Goal: Transaction & Acquisition: Purchase product/service

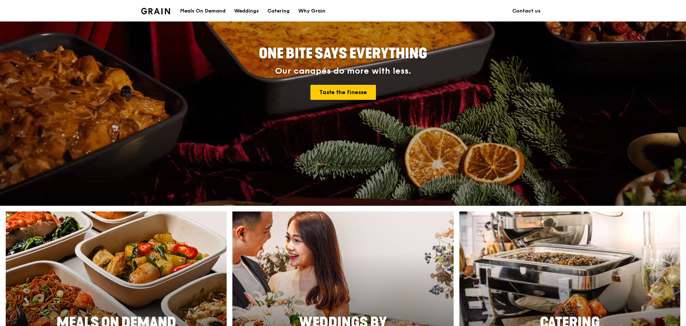
scroll to position [215, 0]
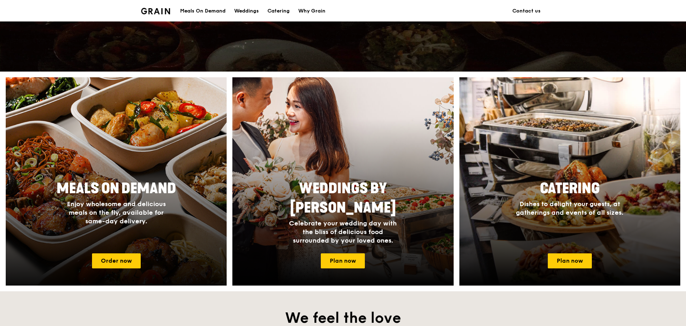
click at [136, 203] on span "Enjoy wholesome and delicious meals on the fly, available for same-day delivery." at bounding box center [116, 212] width 99 height 25
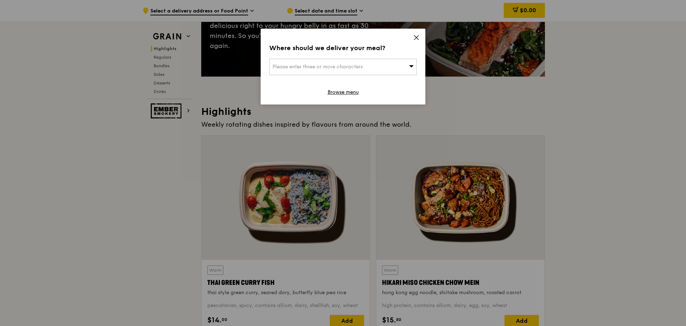
scroll to position [215, 0]
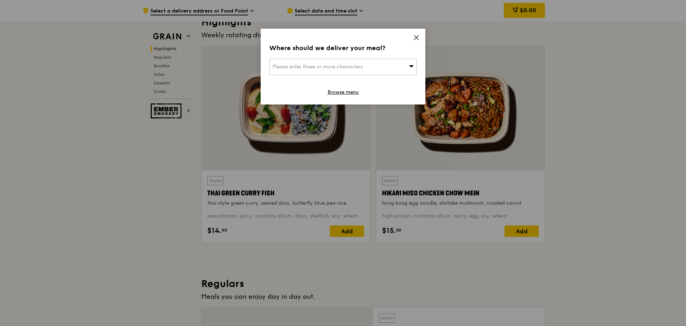
click at [415, 34] on icon at bounding box center [416, 37] width 6 height 6
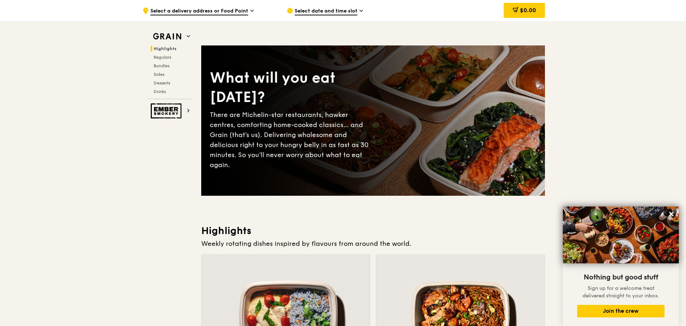
scroll to position [0, 0]
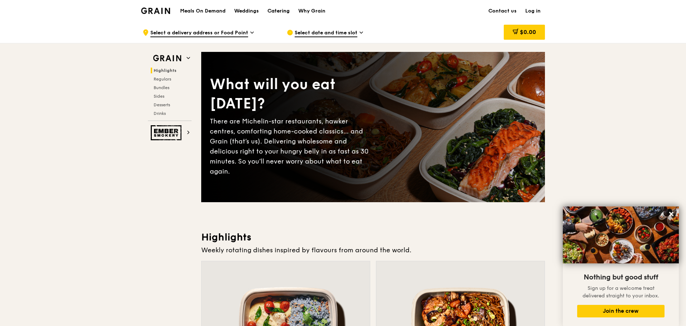
click at [276, 8] on div "Catering" at bounding box center [278, 10] width 22 height 21
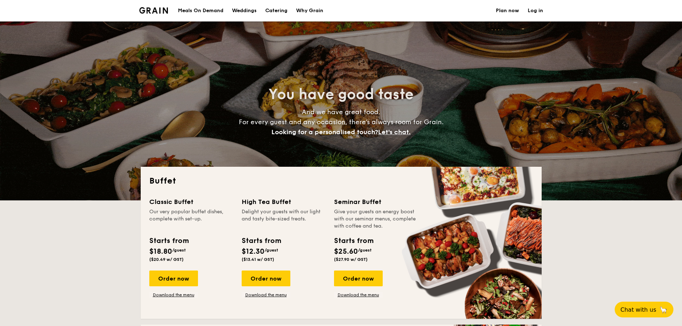
select select
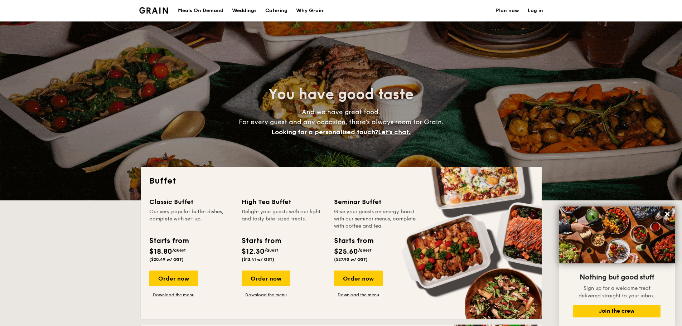
click at [192, 10] on div "Meals On Demand" at bounding box center [200, 10] width 45 height 21
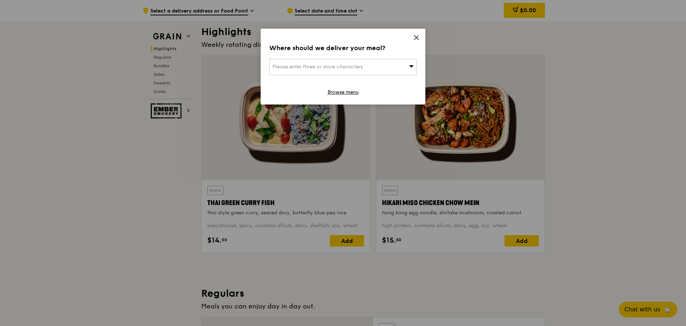
scroll to position [215, 0]
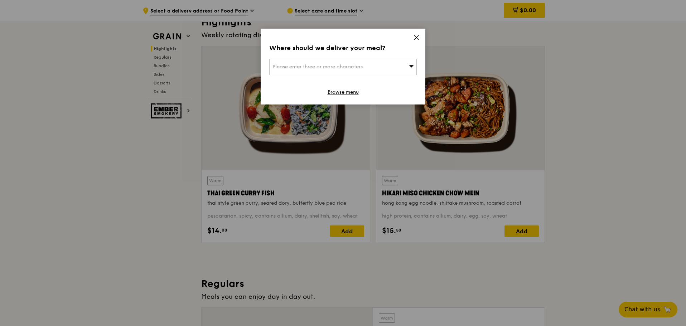
click at [416, 40] on icon at bounding box center [416, 37] width 6 height 6
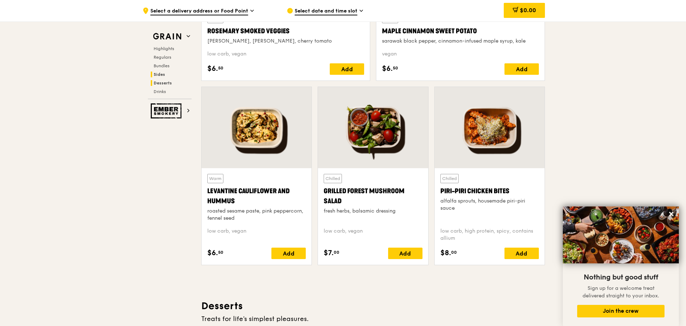
scroll to position [1719, 0]
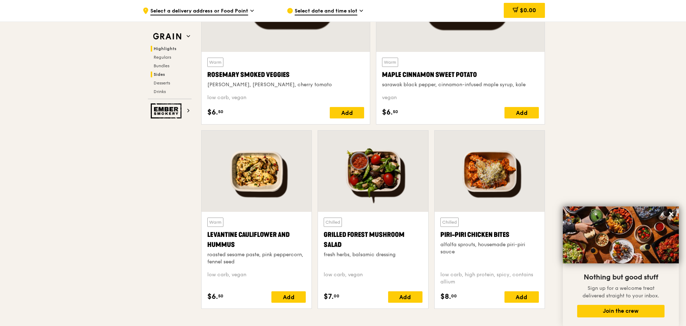
click at [171, 48] on span "Highlights" at bounding box center [165, 48] width 23 height 5
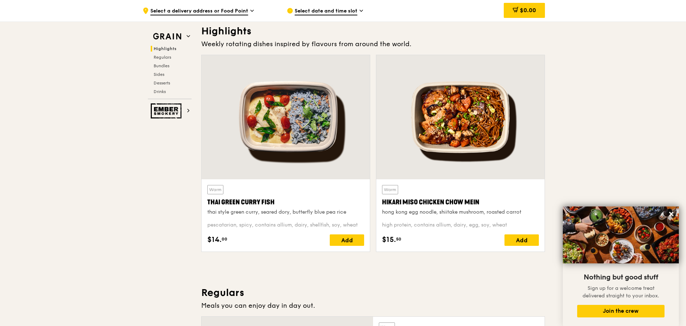
scroll to position [202, 0]
